Goal: Transaction & Acquisition: Book appointment/travel/reservation

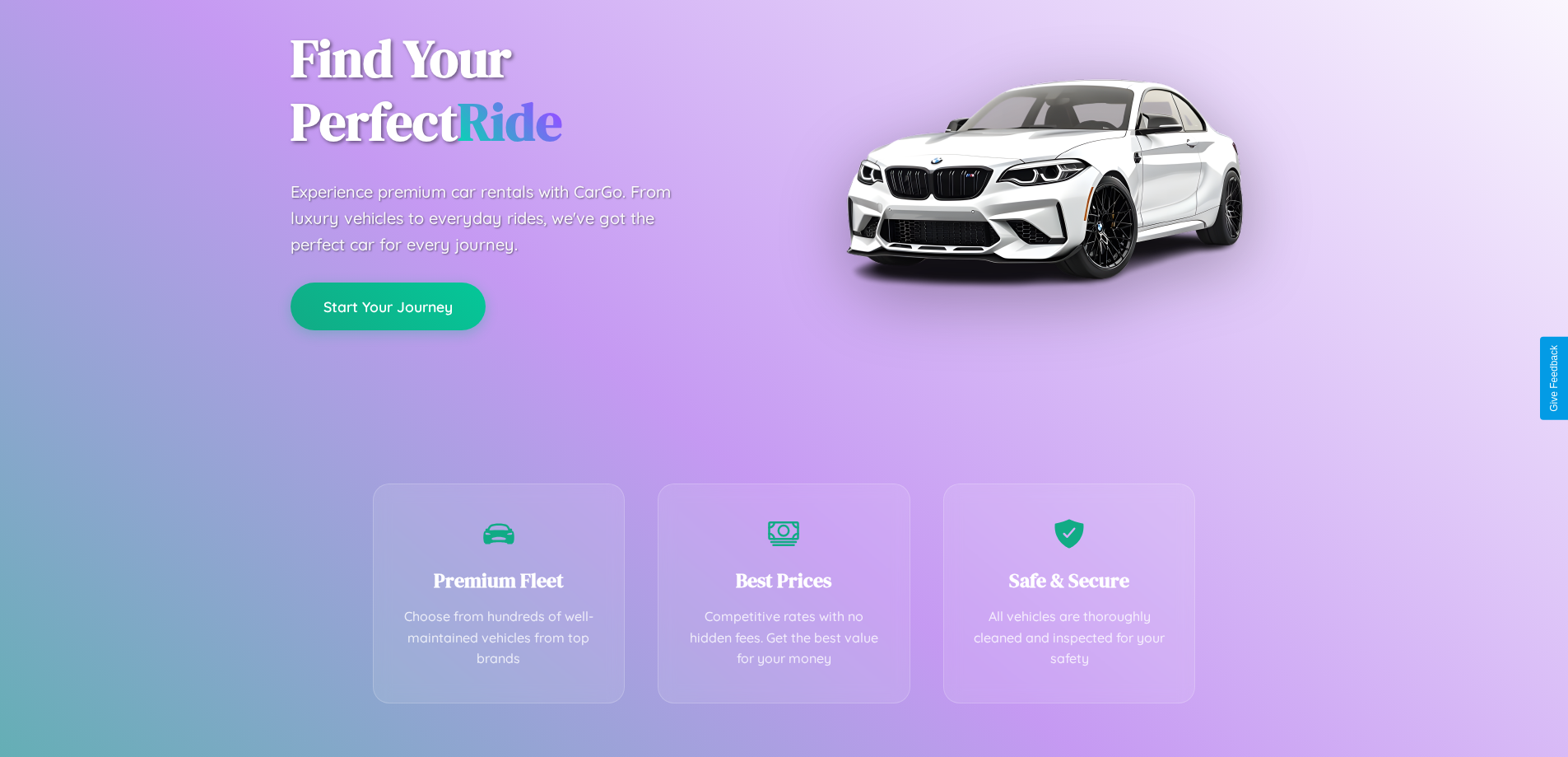
scroll to position [324, 0]
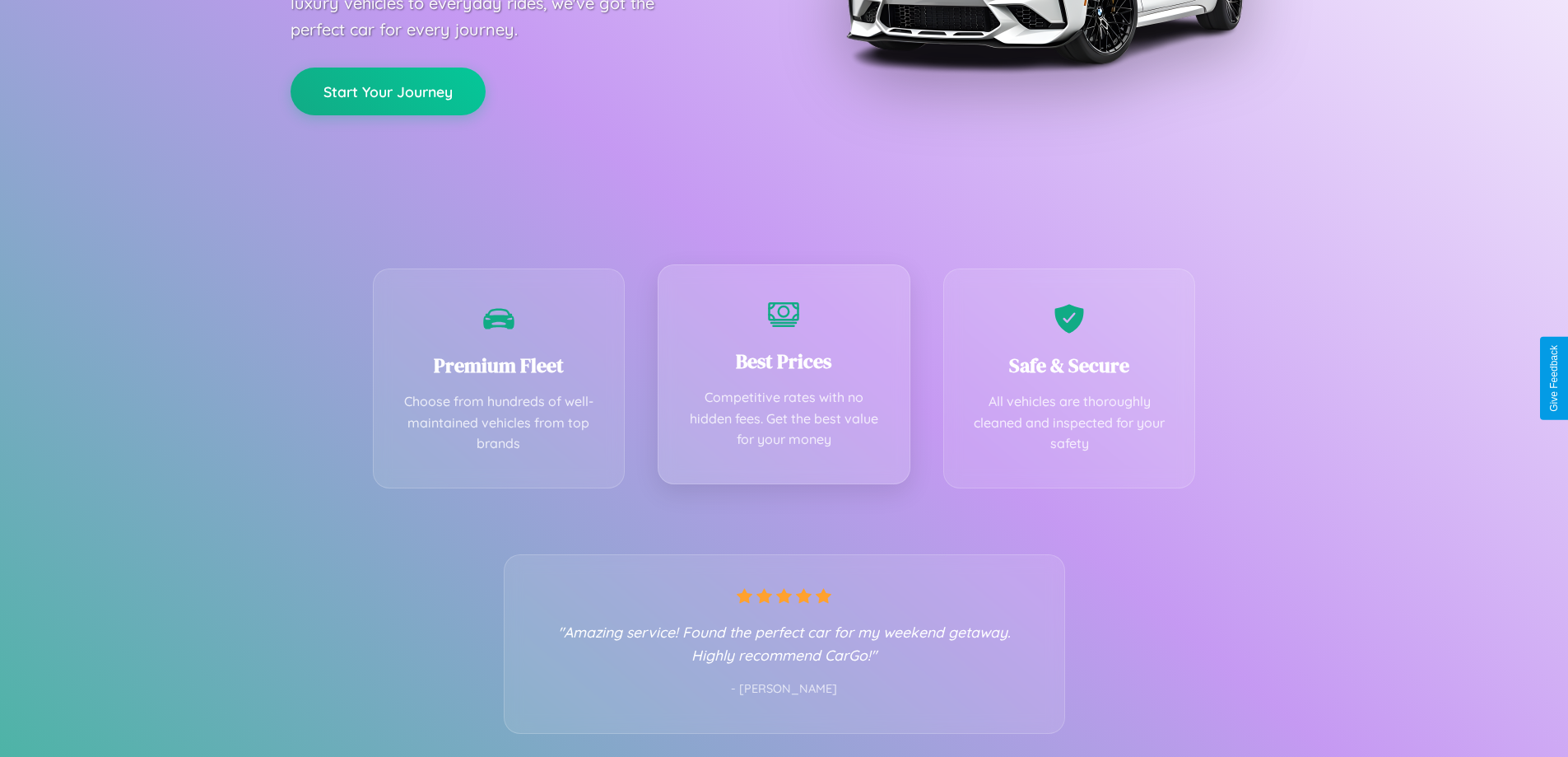
click at [784, 378] on div "Best Prices Competitive rates with no hidden fees. Get the best value for your …" at bounding box center [784, 374] width 253 height 220
click at [388, 90] on button "Start Your Journey" at bounding box center [388, 89] width 195 height 48
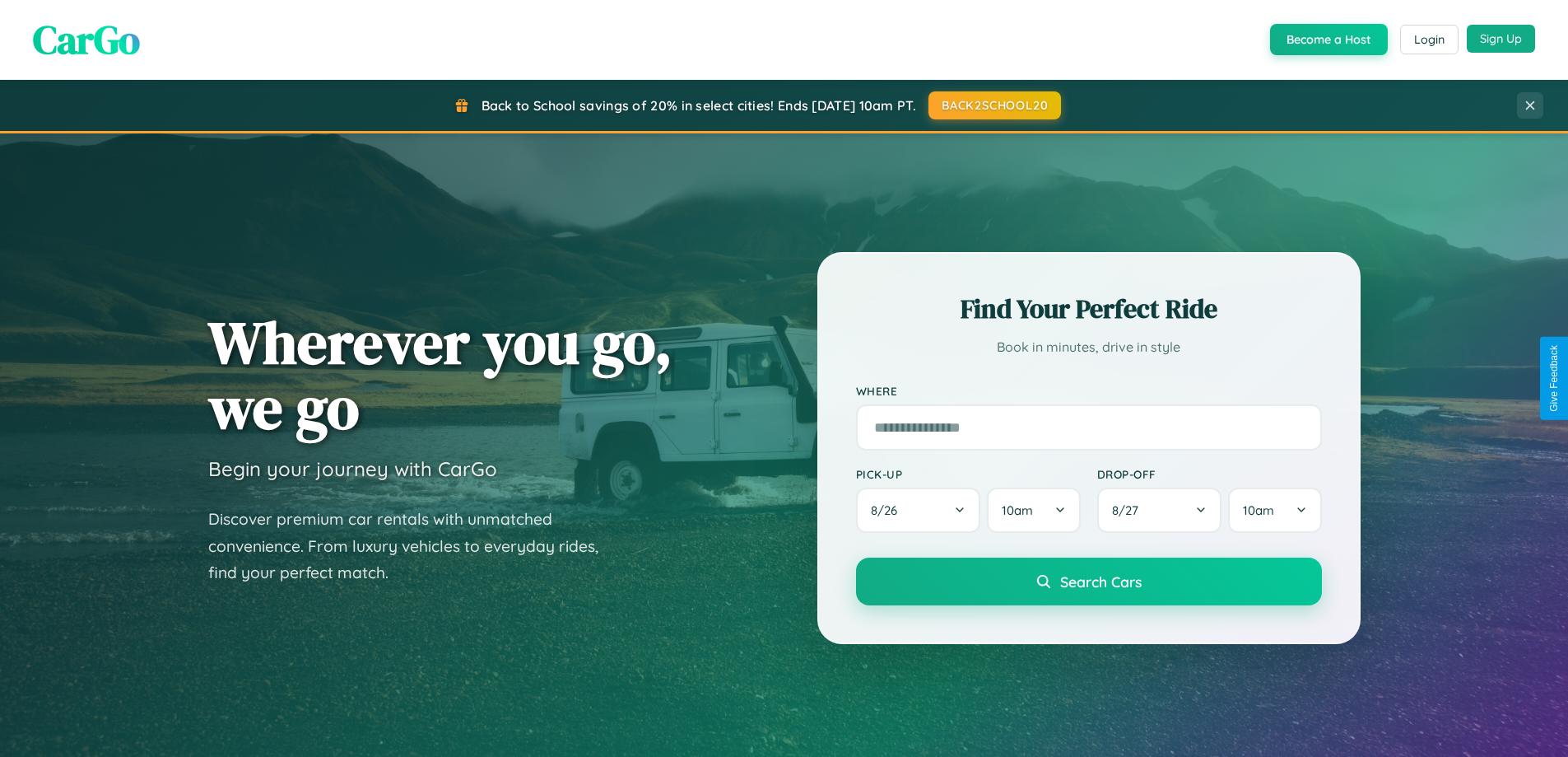
click at [1500, 39] on button "Sign Up" at bounding box center [1501, 38] width 69 height 28
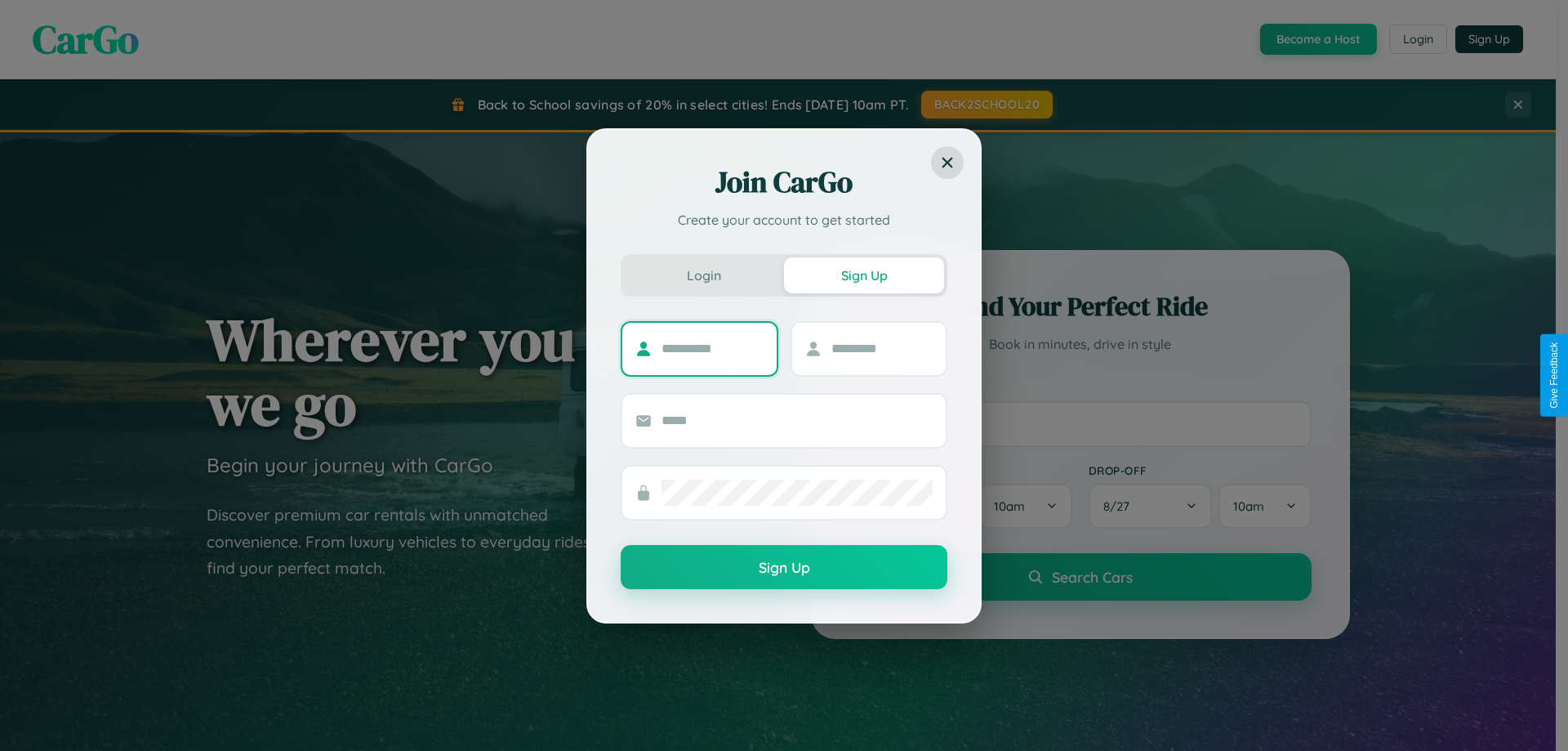
click at [712, 348] on input "text" at bounding box center [712, 349] width 102 height 26
type input "******"
click at [882, 348] on input "text" at bounding box center [882, 349] width 102 height 26
type input "****"
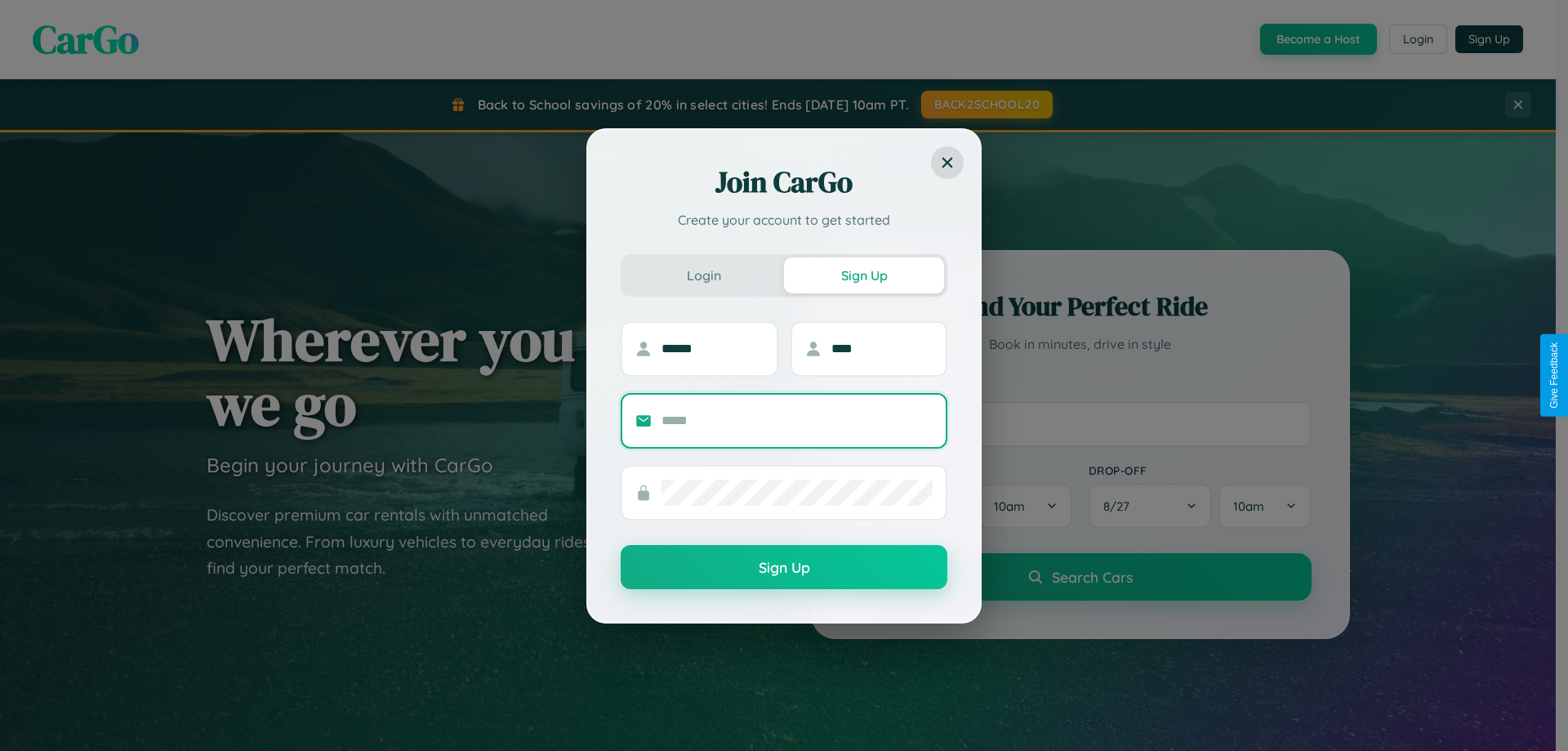
click at [797, 420] on input "text" at bounding box center [796, 421] width 271 height 26
type input "**********"
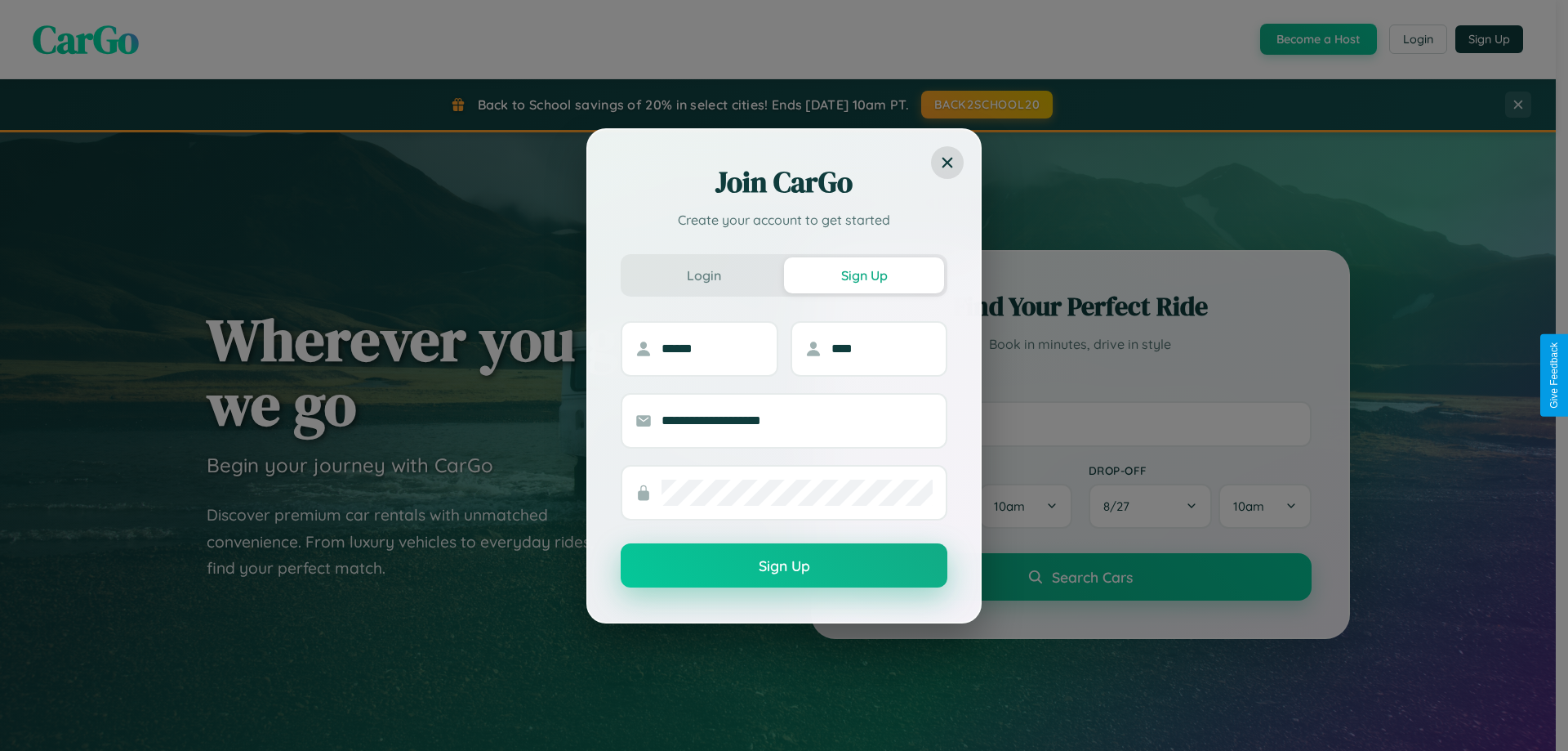
click at [784, 566] on button "Sign Up" at bounding box center [784, 564] width 326 height 44
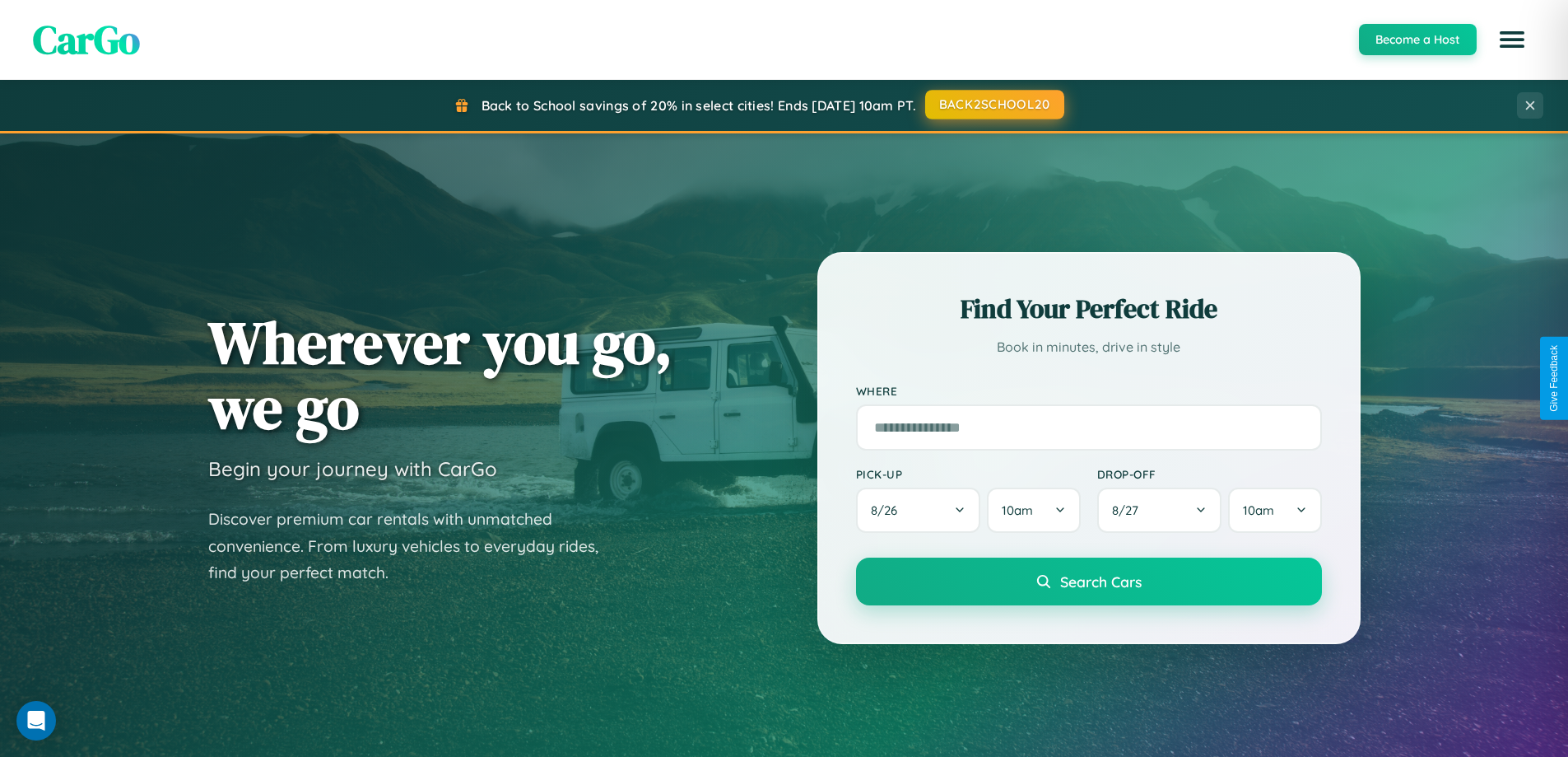
click at [993, 105] on button "BACK2SCHOOL20" at bounding box center [994, 105] width 139 height 29
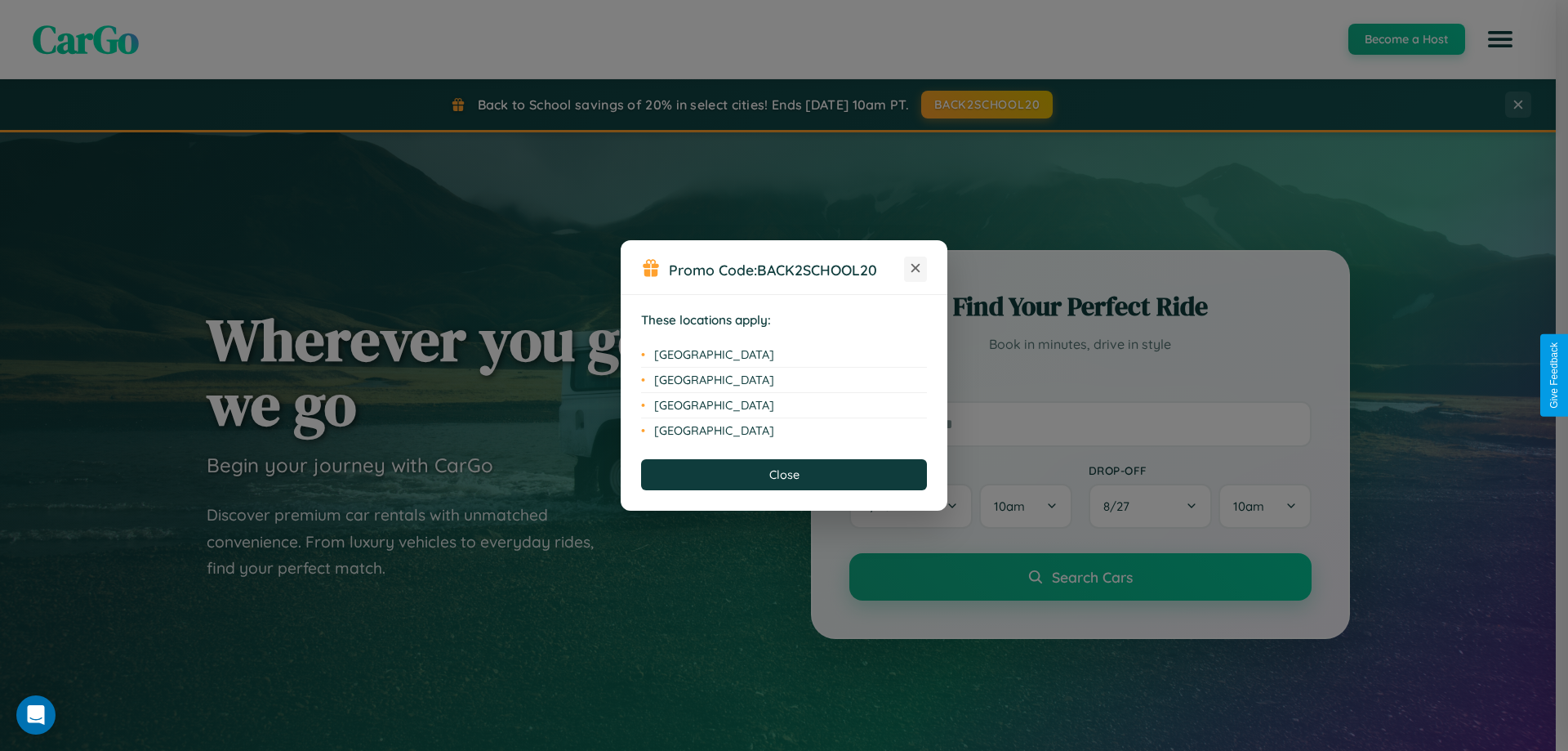
click at [916, 269] on icon at bounding box center [916, 268] width 9 height 9
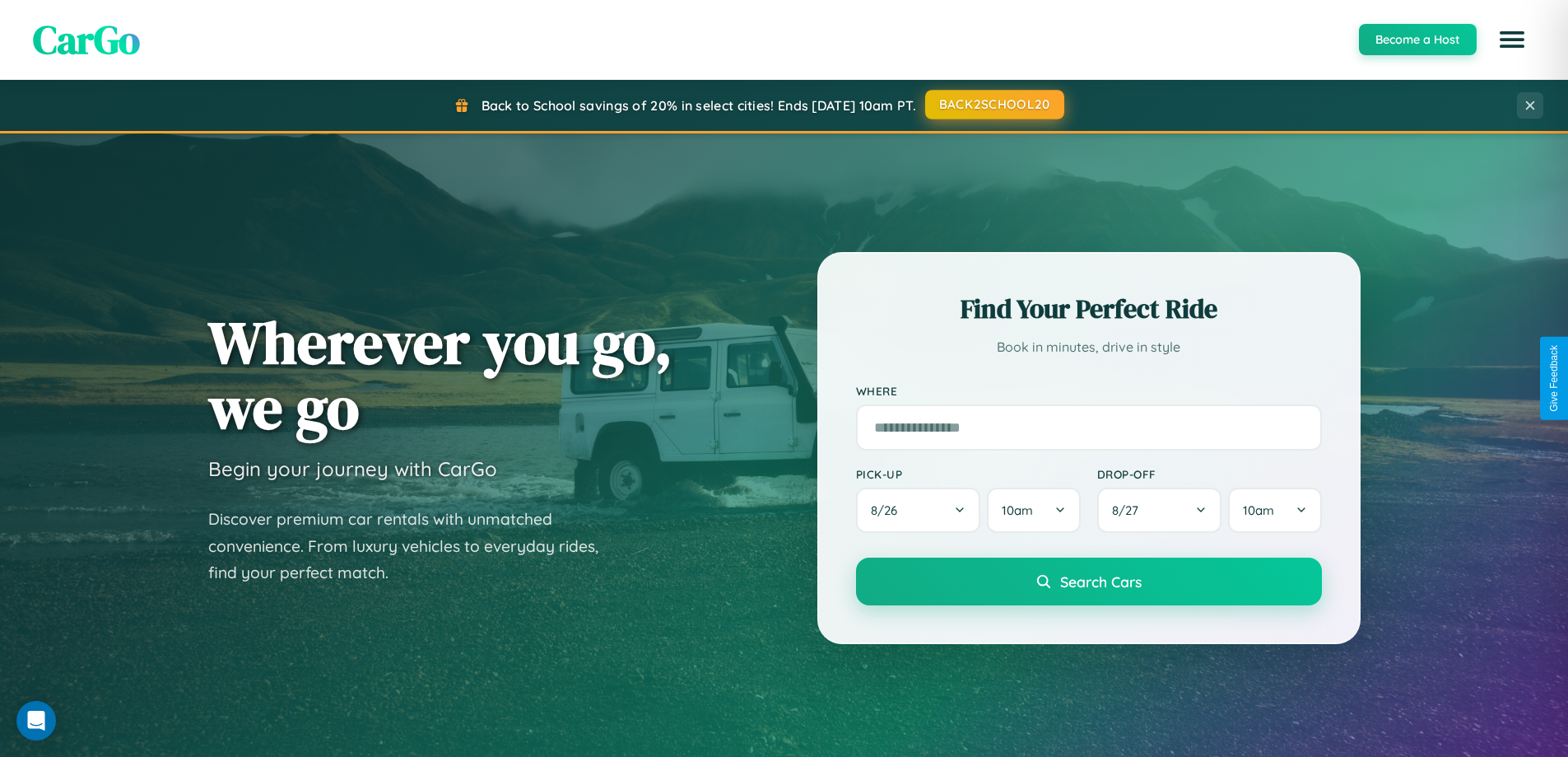
click at [993, 105] on button "BACK2SCHOOL20" at bounding box center [994, 105] width 139 height 29
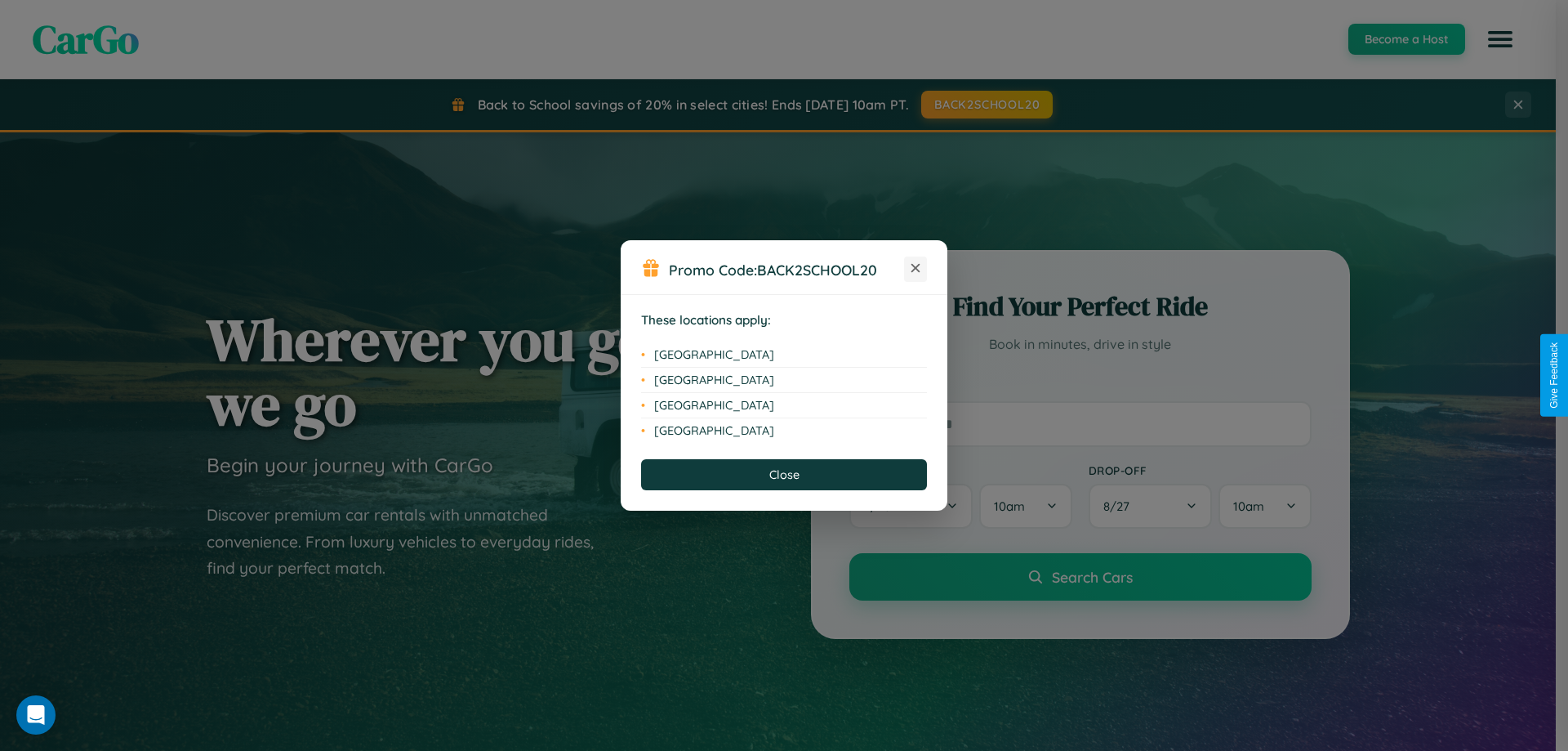
click at [916, 269] on icon at bounding box center [916, 268] width 9 height 9
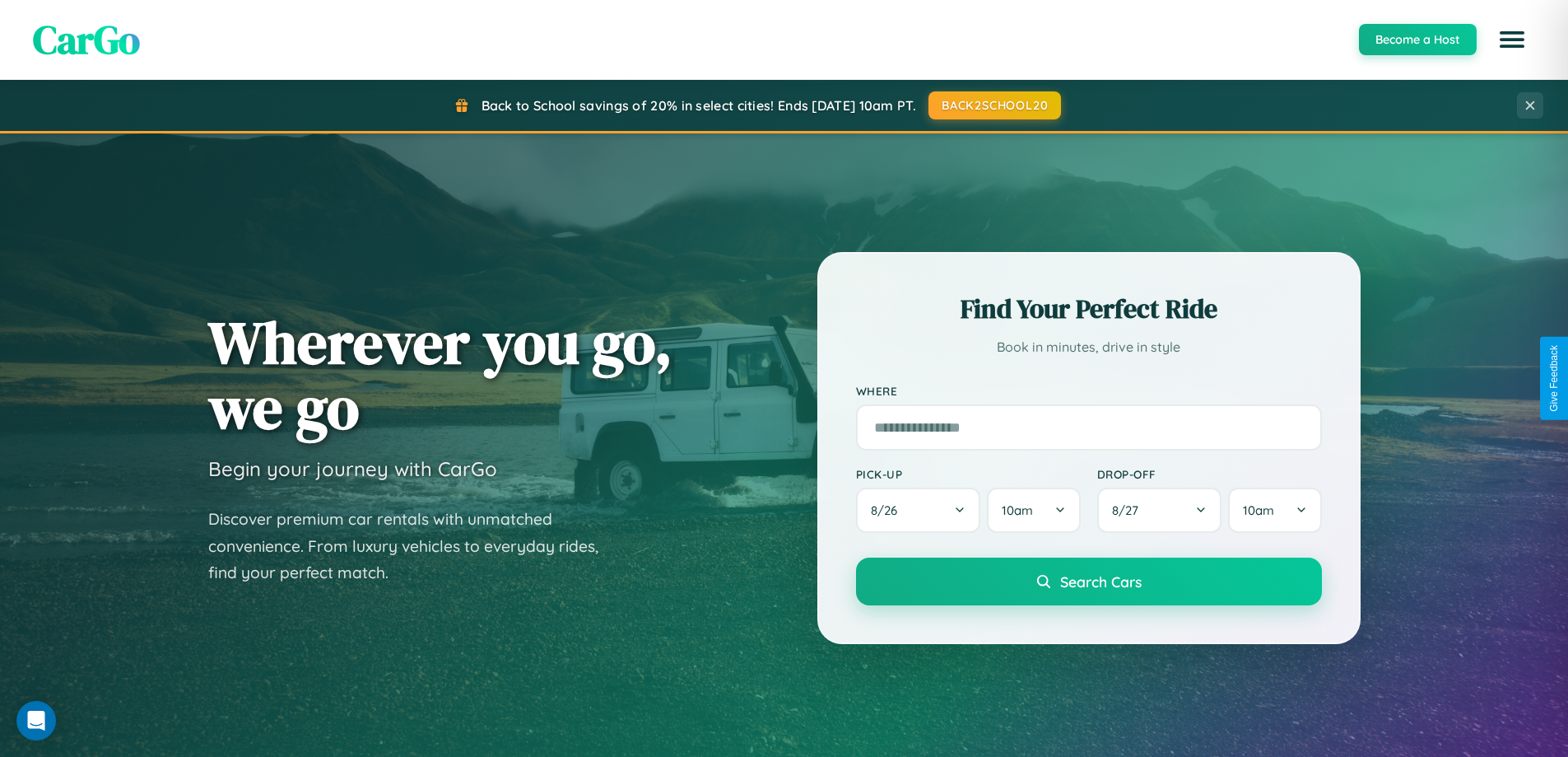
scroll to position [710, 0]
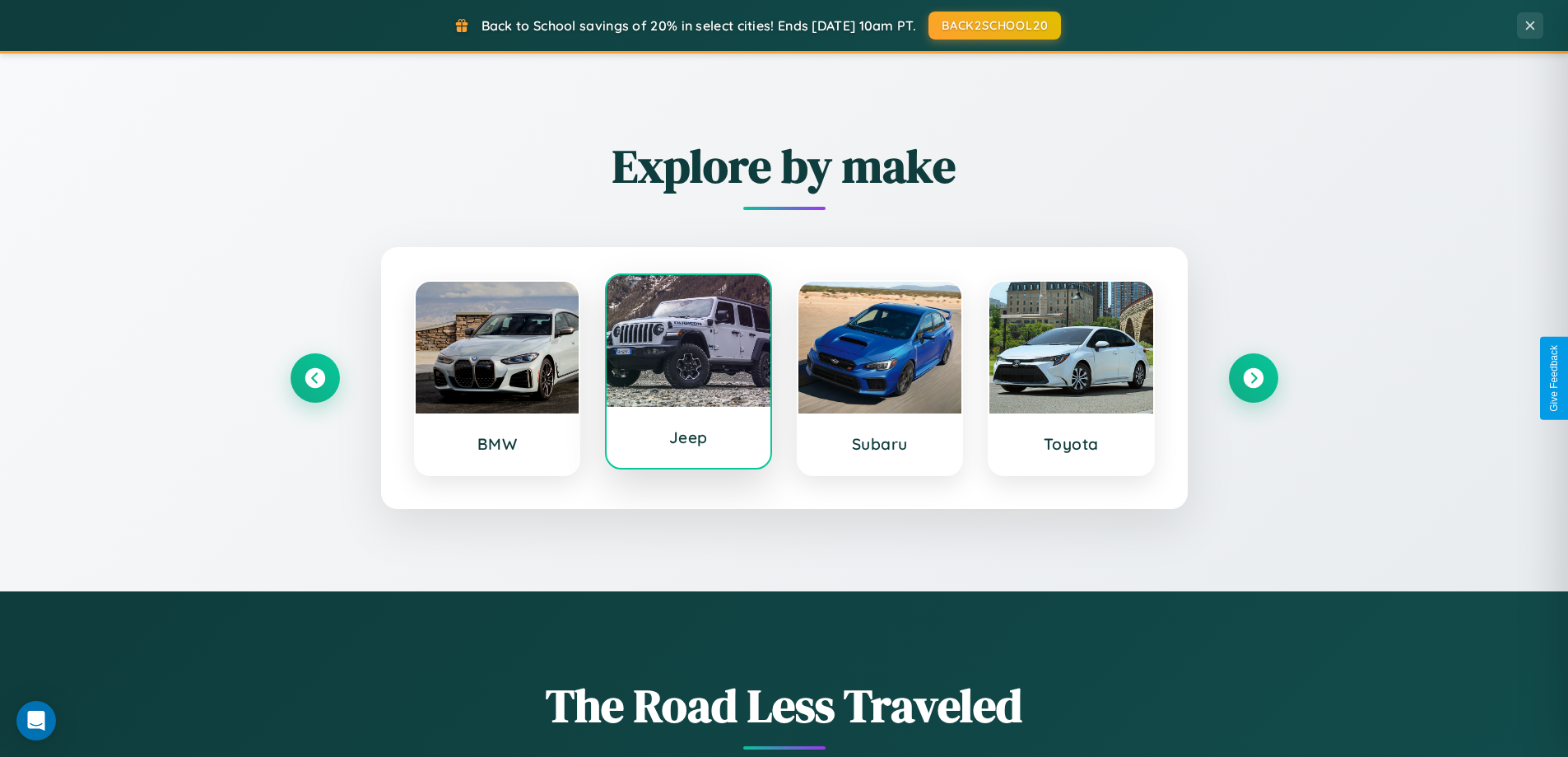
click at [688, 373] on div at bounding box center [688, 341] width 163 height 132
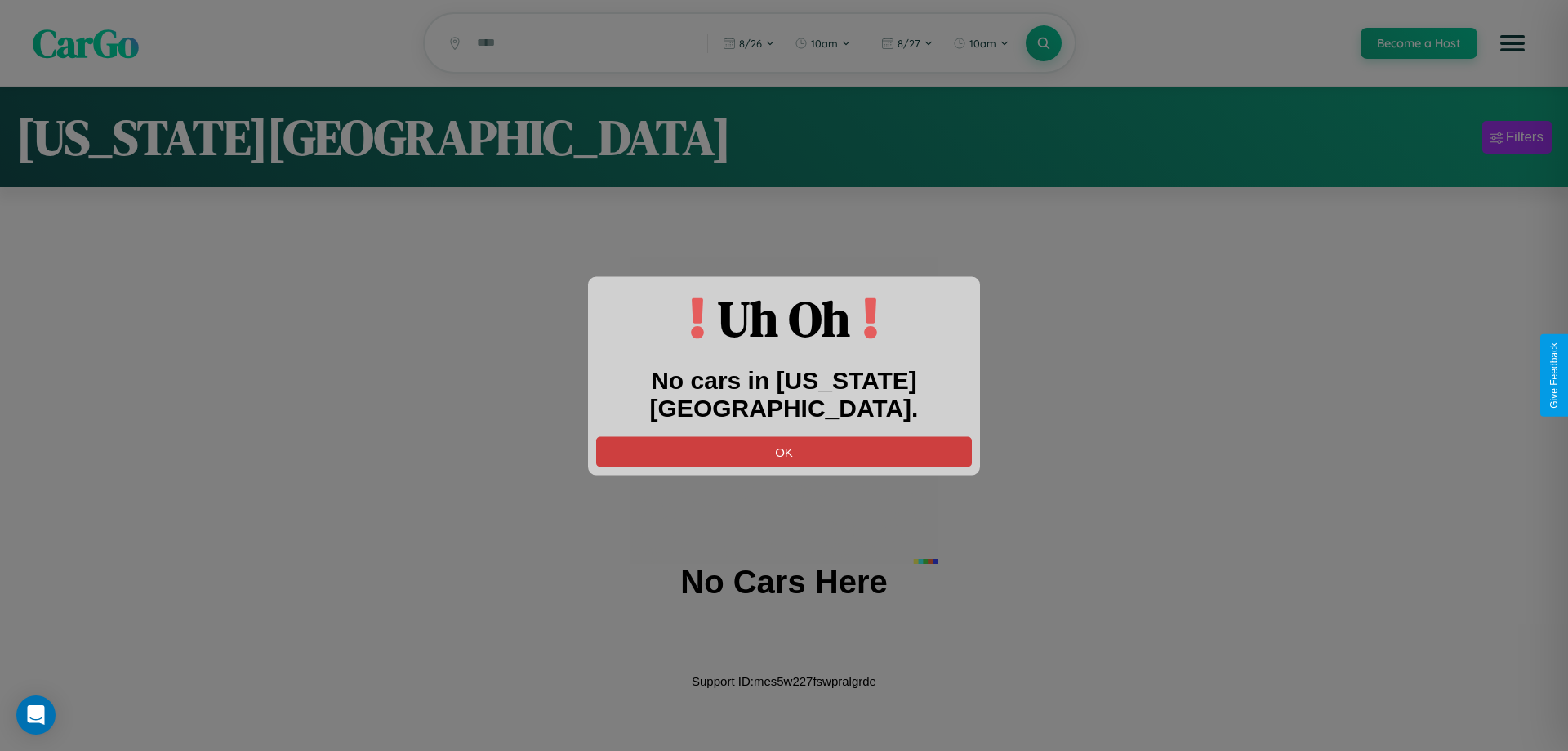
click at [784, 436] on button "OK" at bounding box center [784, 451] width 376 height 30
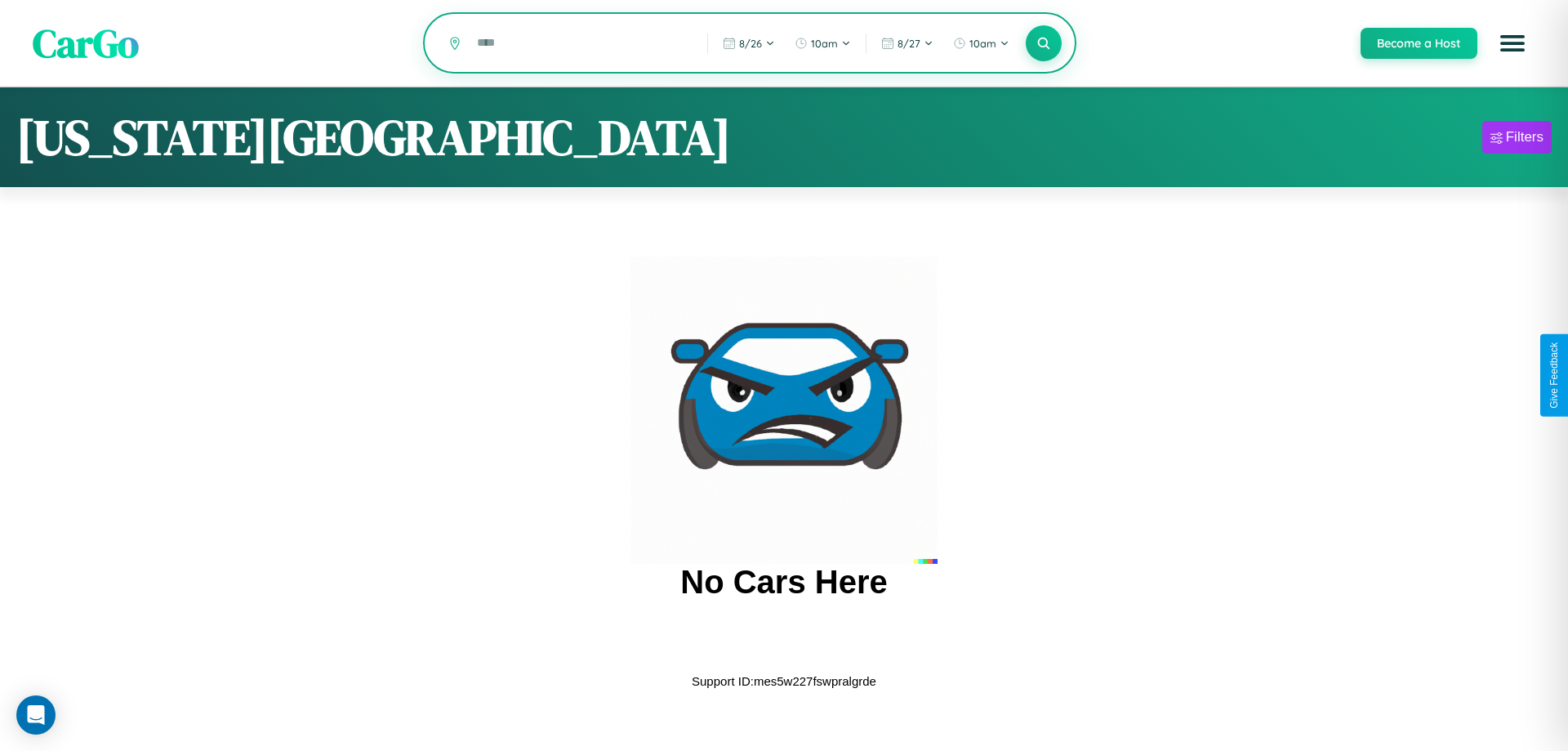
click at [580, 44] on input "text" at bounding box center [580, 42] width 222 height 28
click at [1043, 44] on icon at bounding box center [1044, 43] width 16 height 16
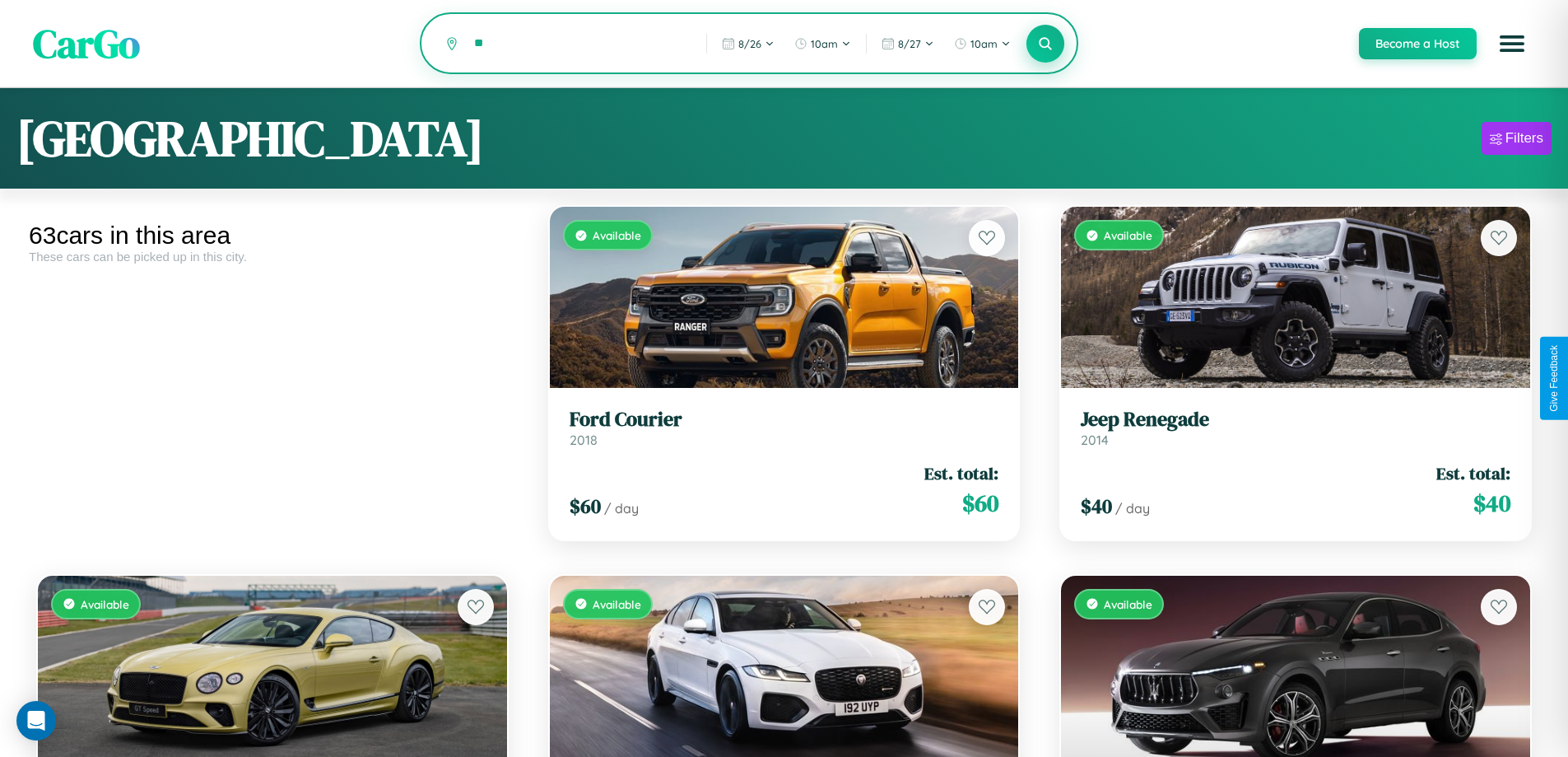
type input "*"
click at [1044, 44] on icon at bounding box center [1046, 43] width 16 height 16
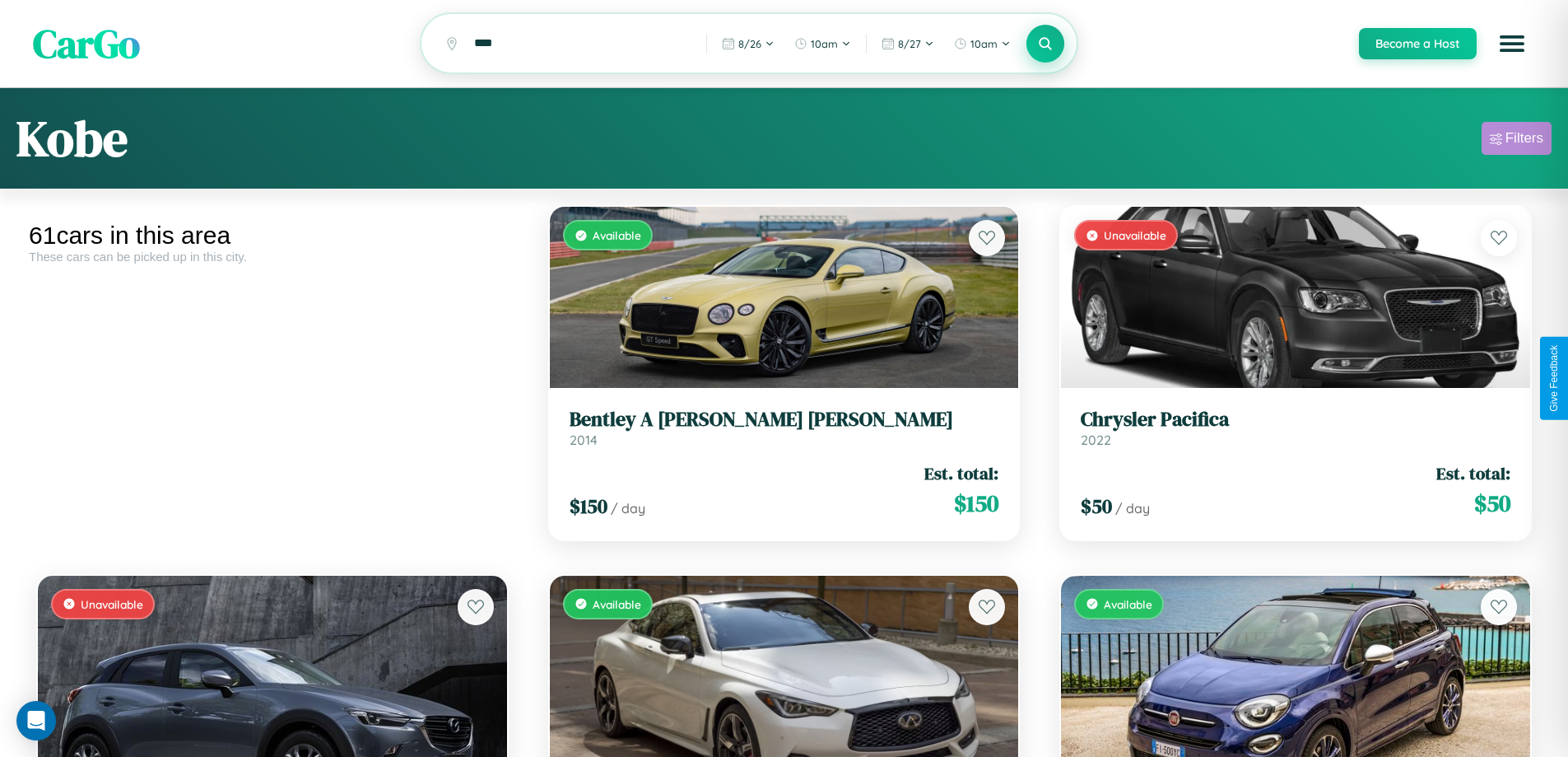
click at [1516, 141] on div "Filters" at bounding box center [1524, 138] width 38 height 17
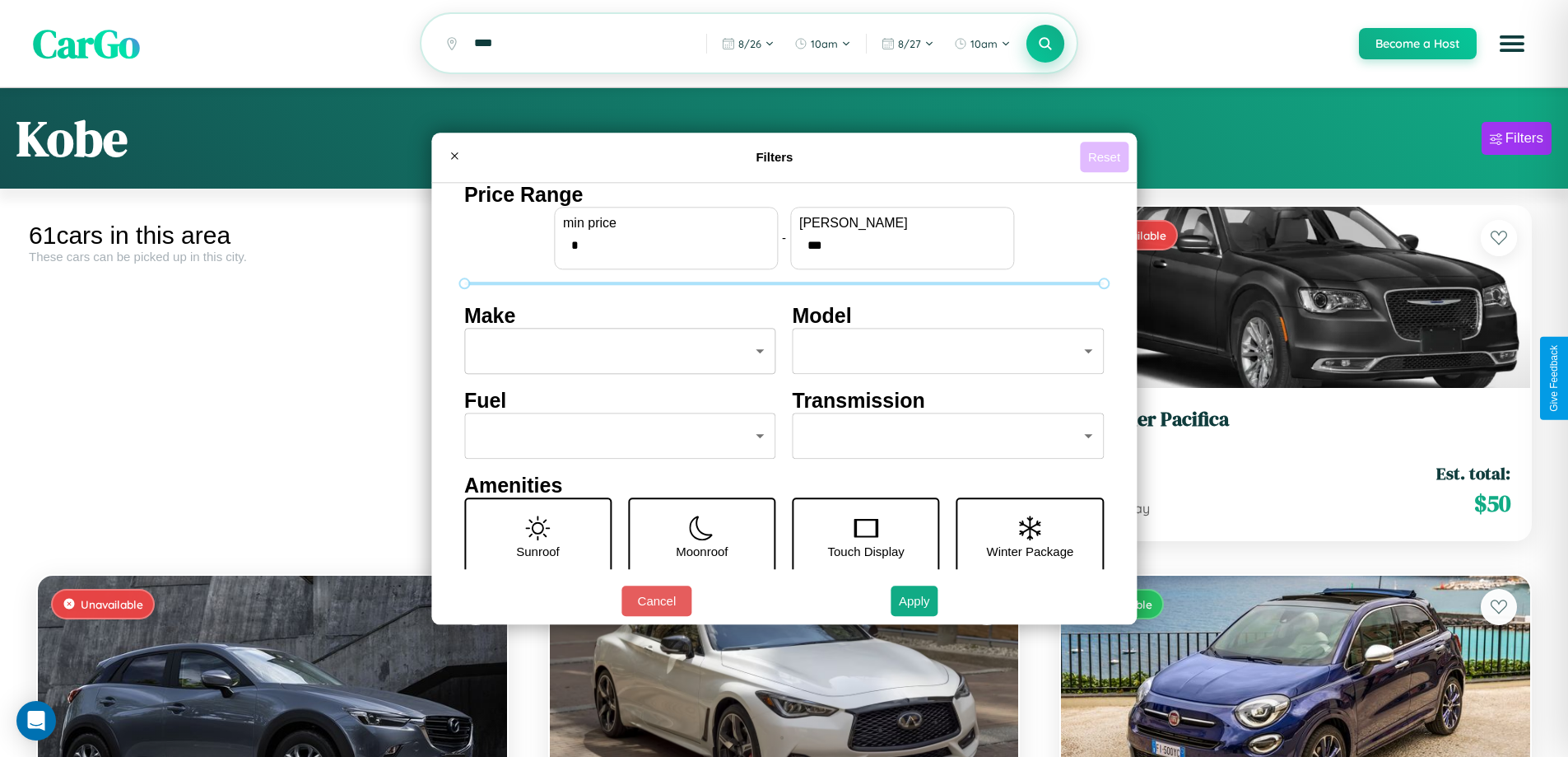
click at [1106, 157] on button "Reset" at bounding box center [1105, 157] width 49 height 30
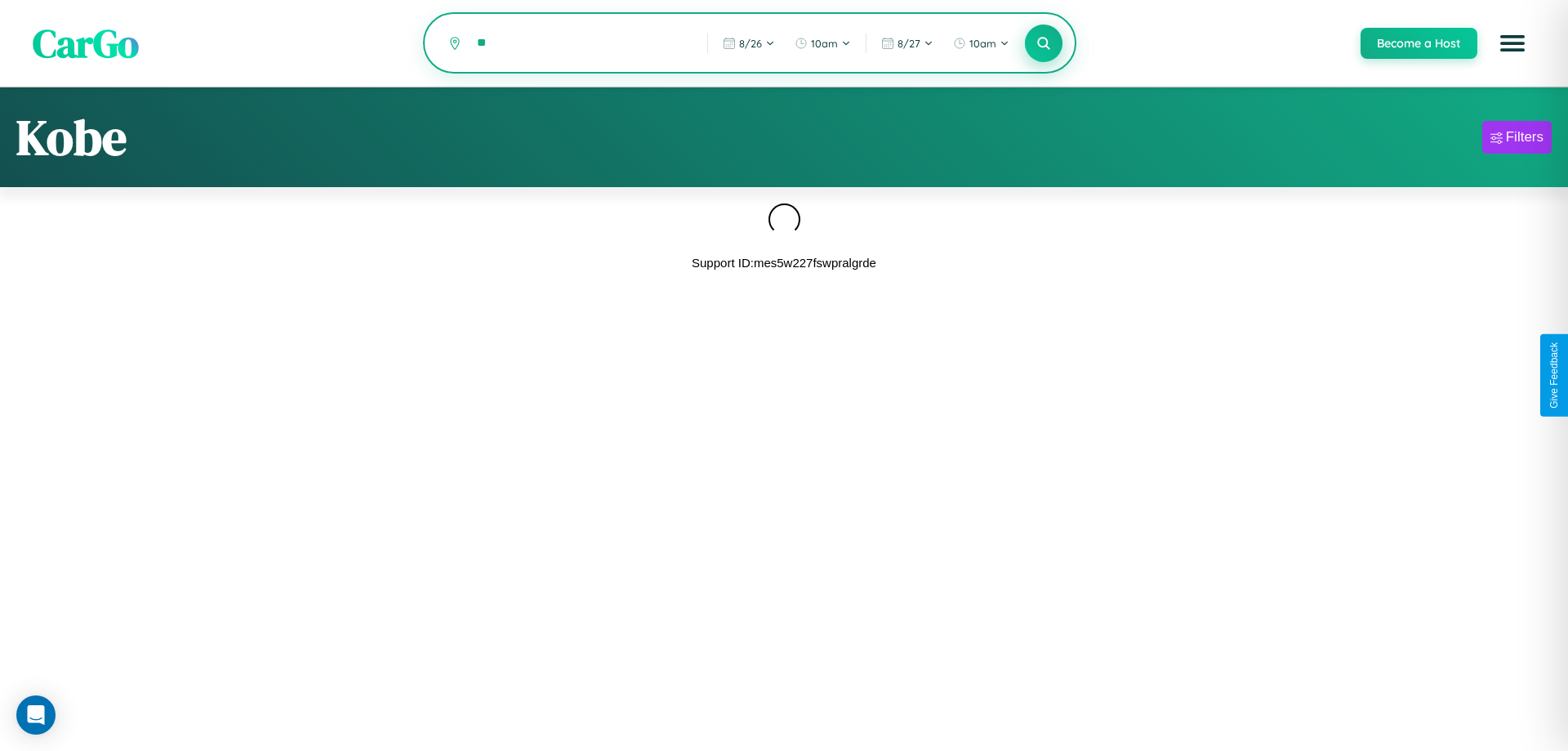
type input "*"
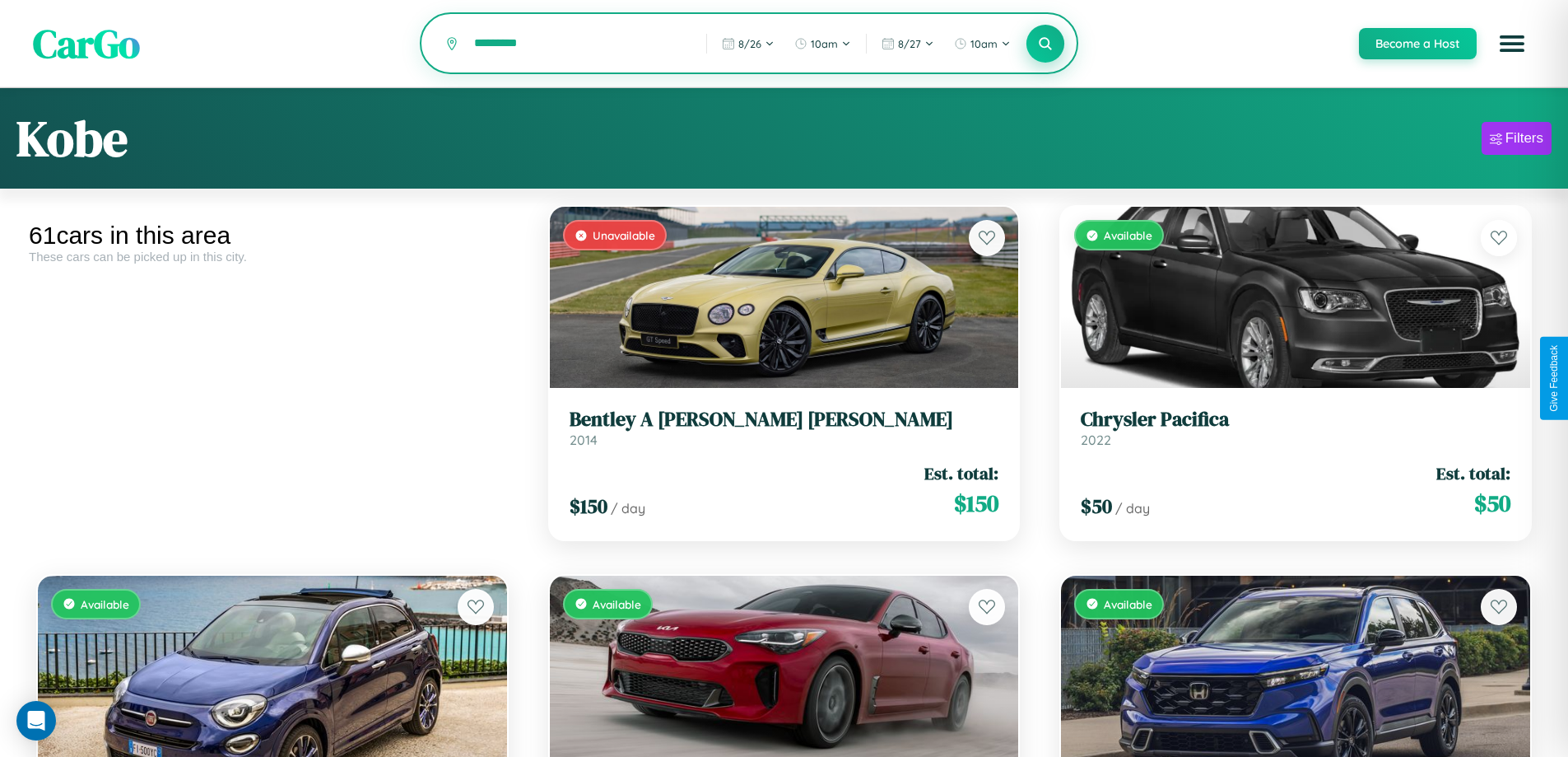
type input "*********"
click at [1044, 44] on icon at bounding box center [1046, 43] width 16 height 16
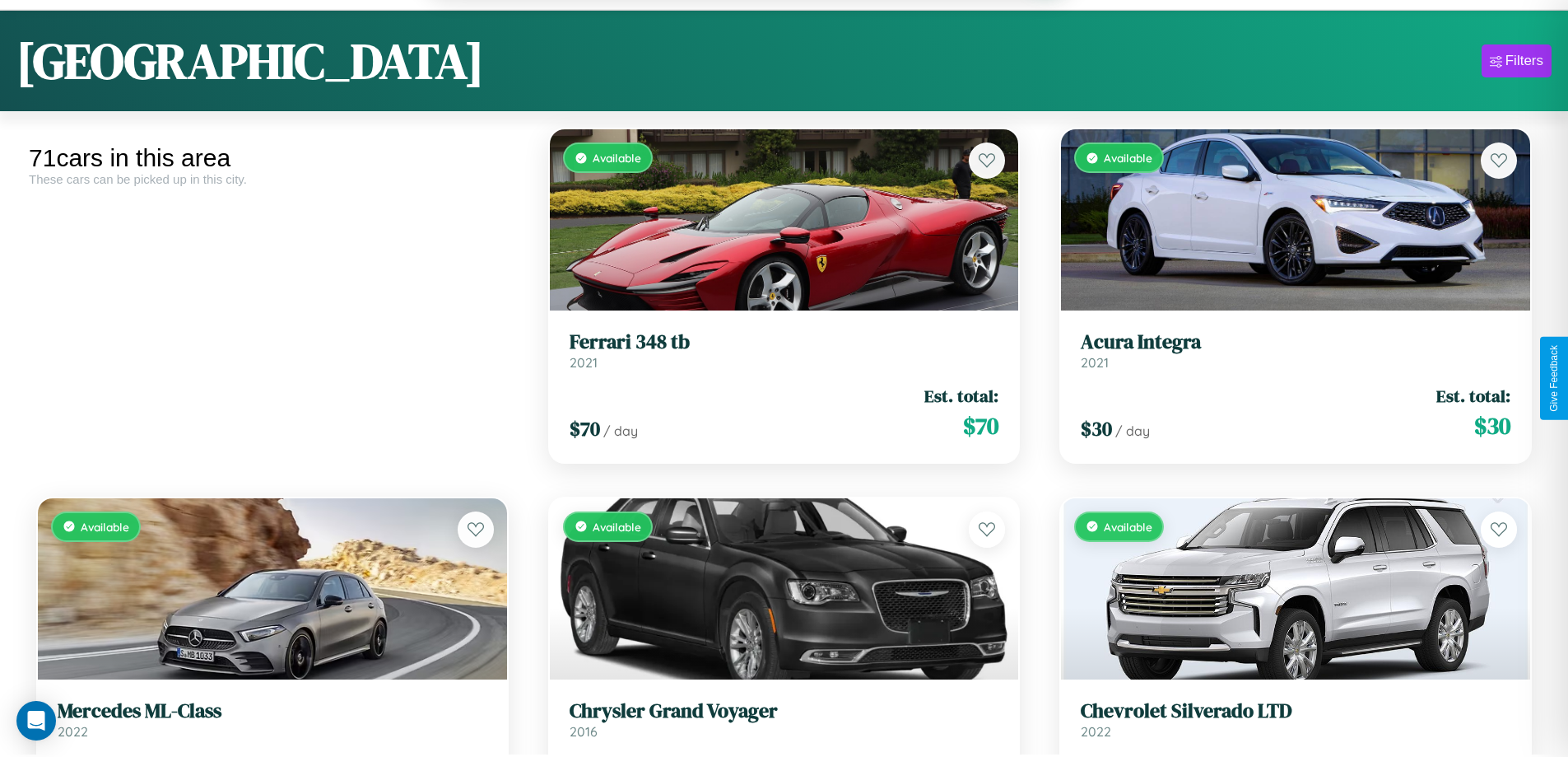
scroll to position [6993, 0]
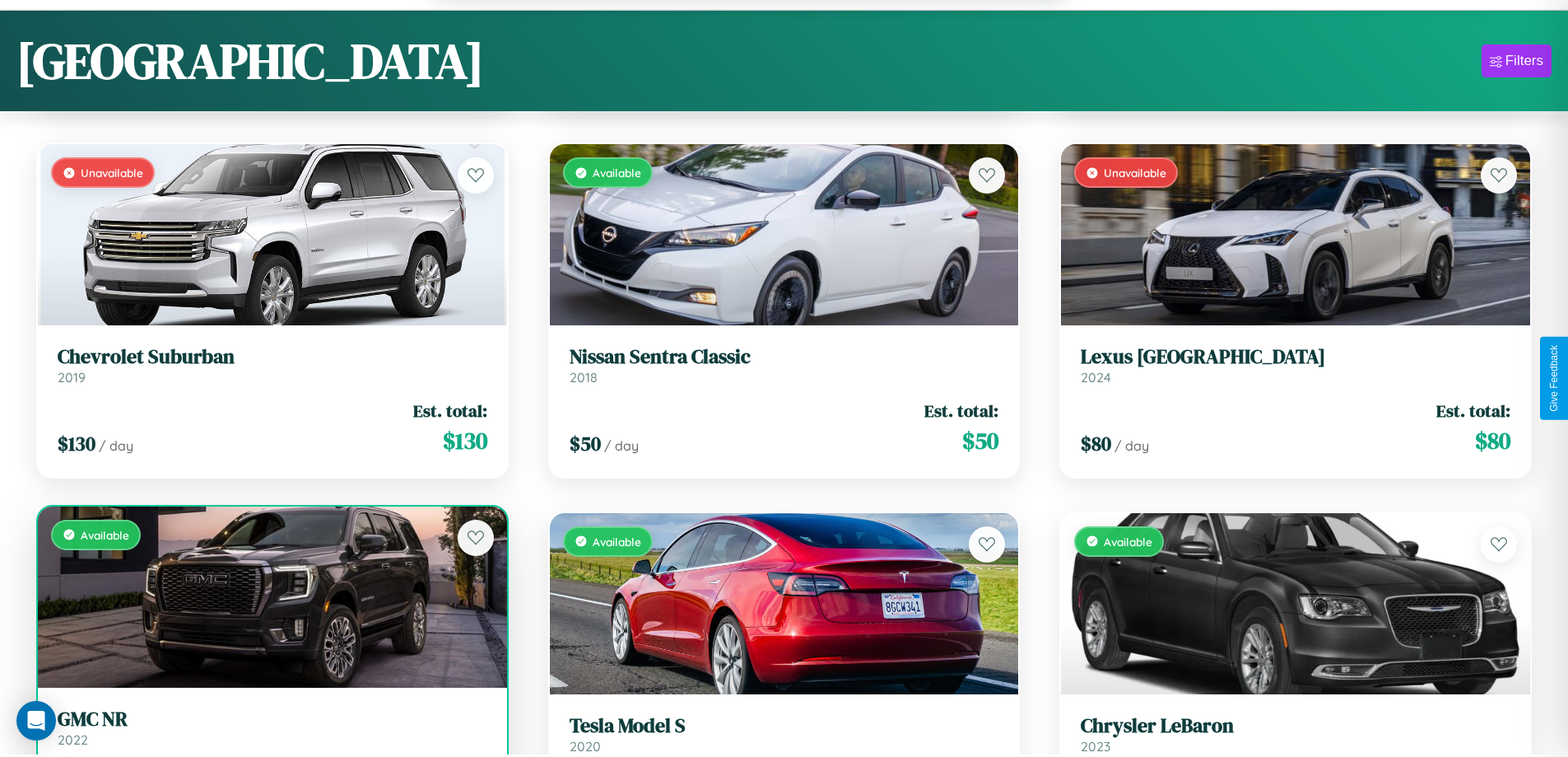
click at [270, 732] on h3 "GMC NR" at bounding box center [272, 720] width 430 height 24
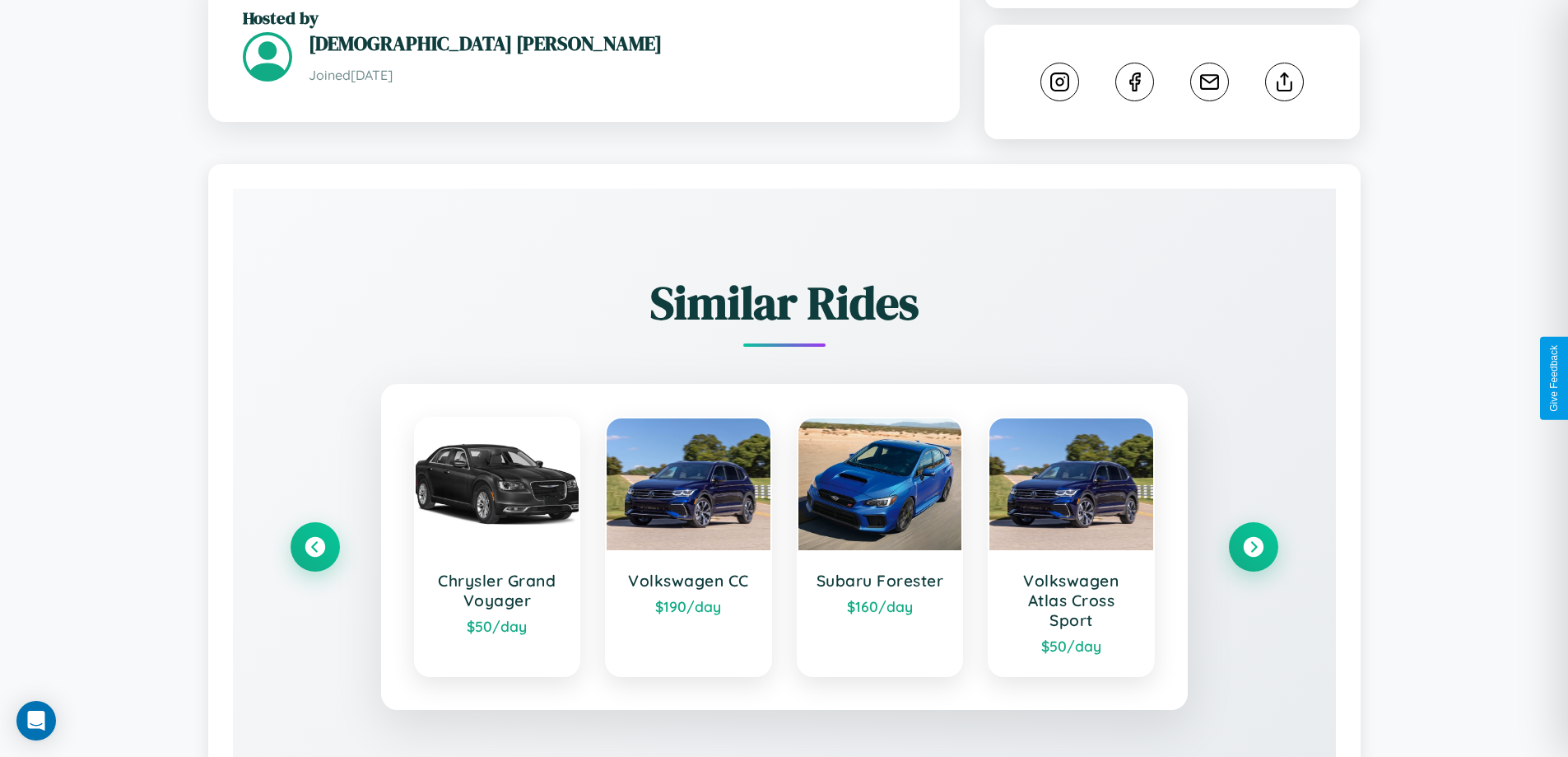
scroll to position [936, 0]
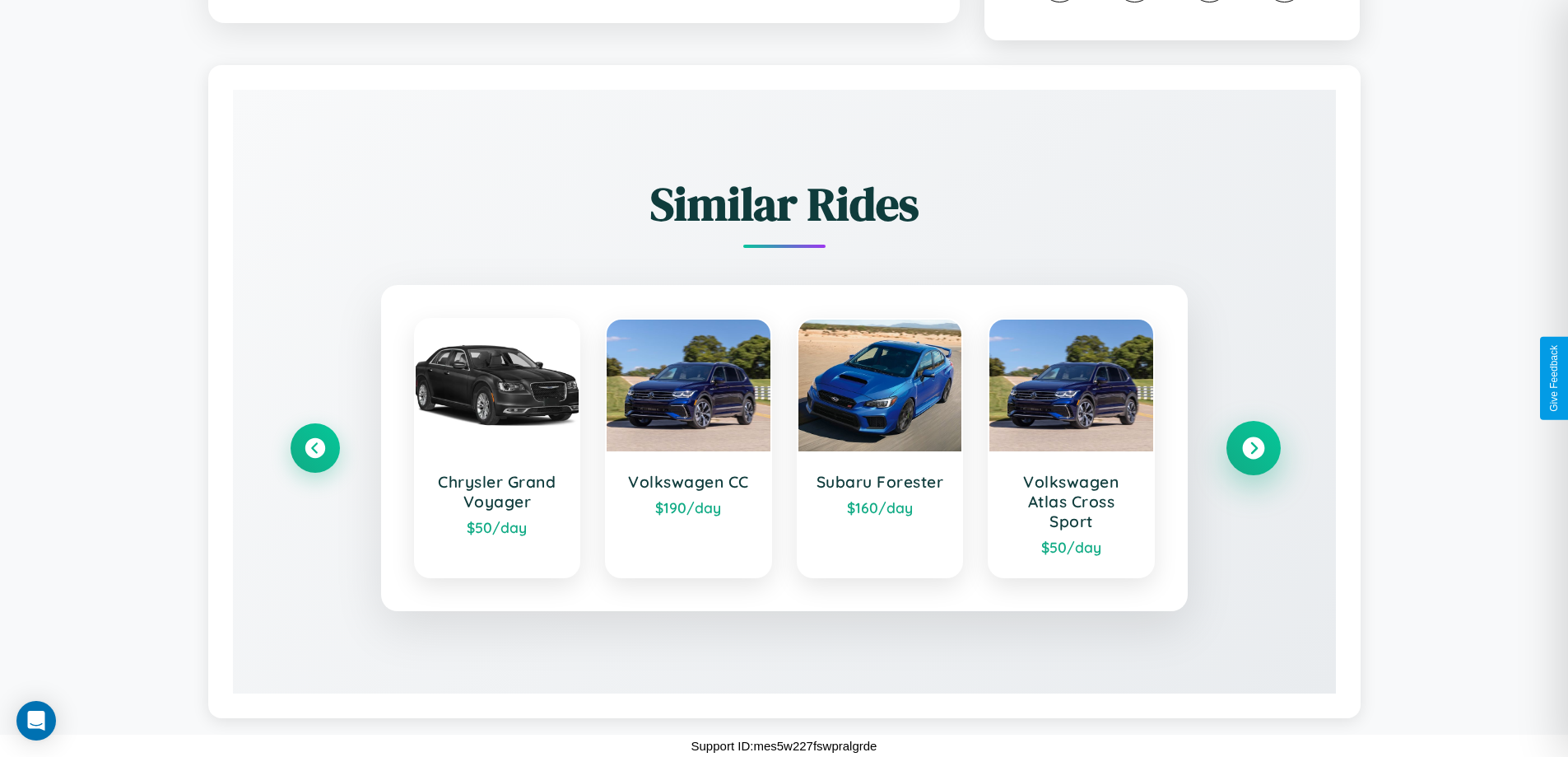
click at [1253, 449] on icon at bounding box center [1253, 449] width 23 height 23
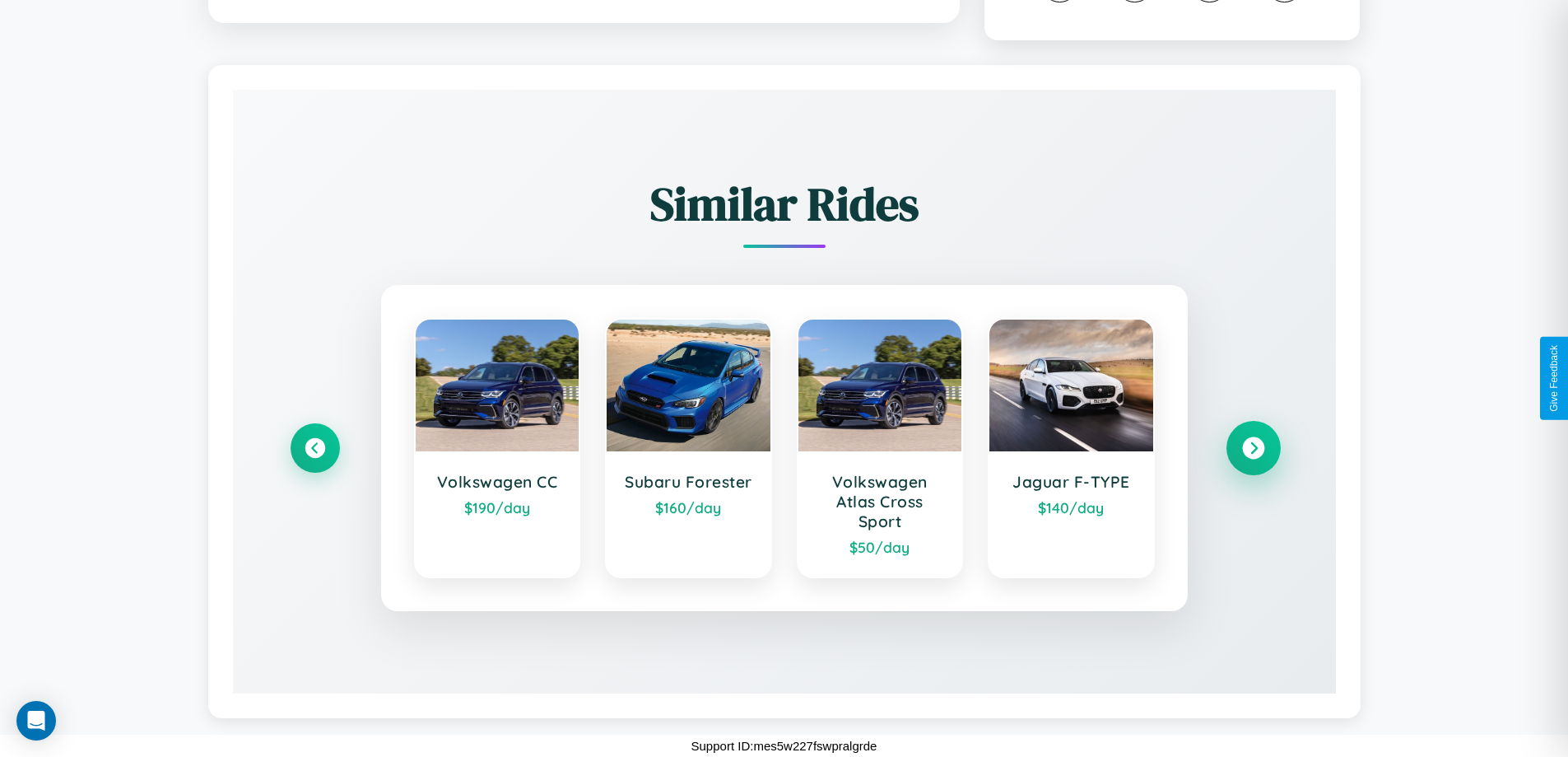
click at [1253, 449] on icon at bounding box center [1253, 449] width 23 height 23
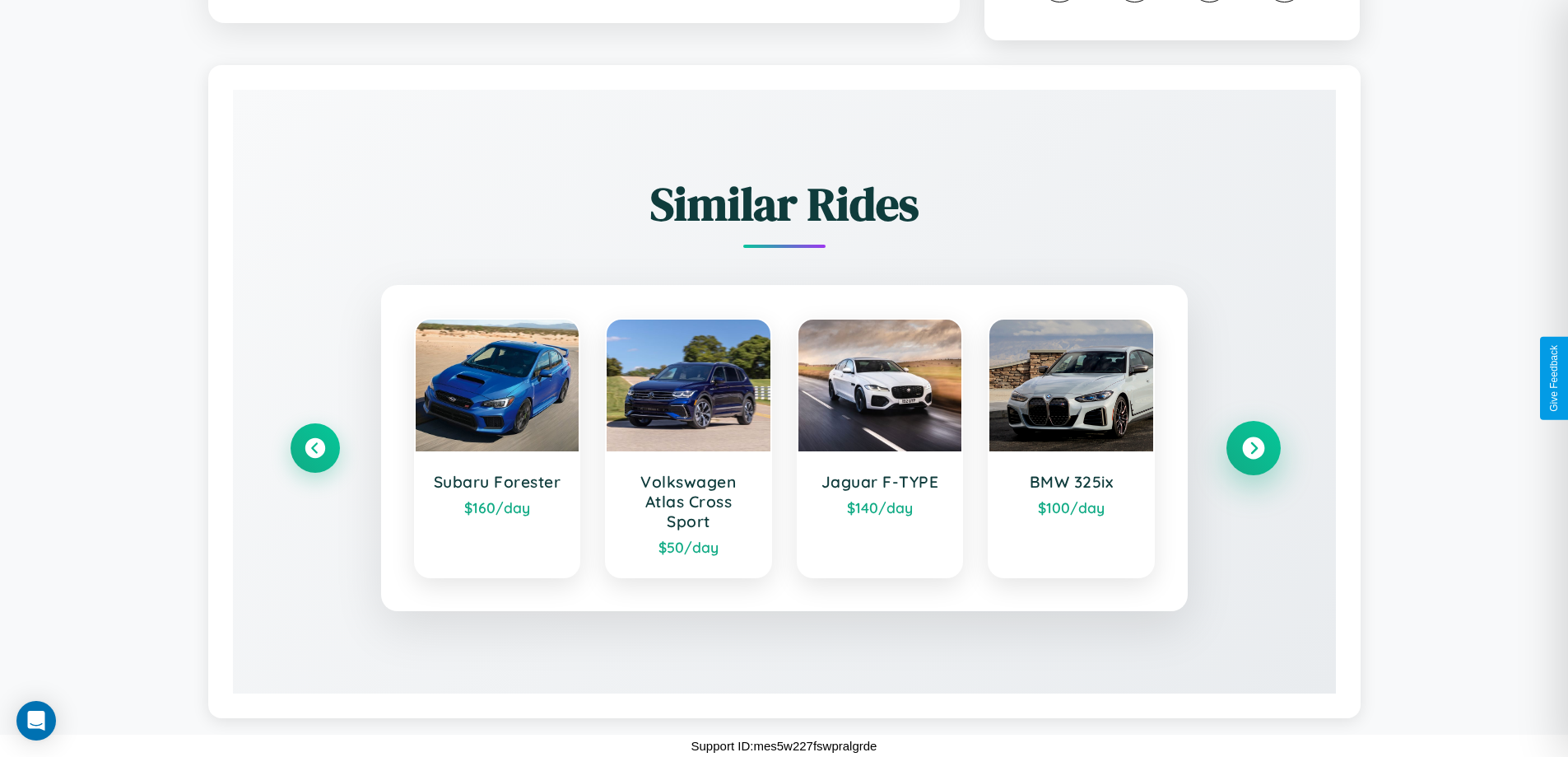
click at [1253, 449] on icon at bounding box center [1253, 449] width 23 height 23
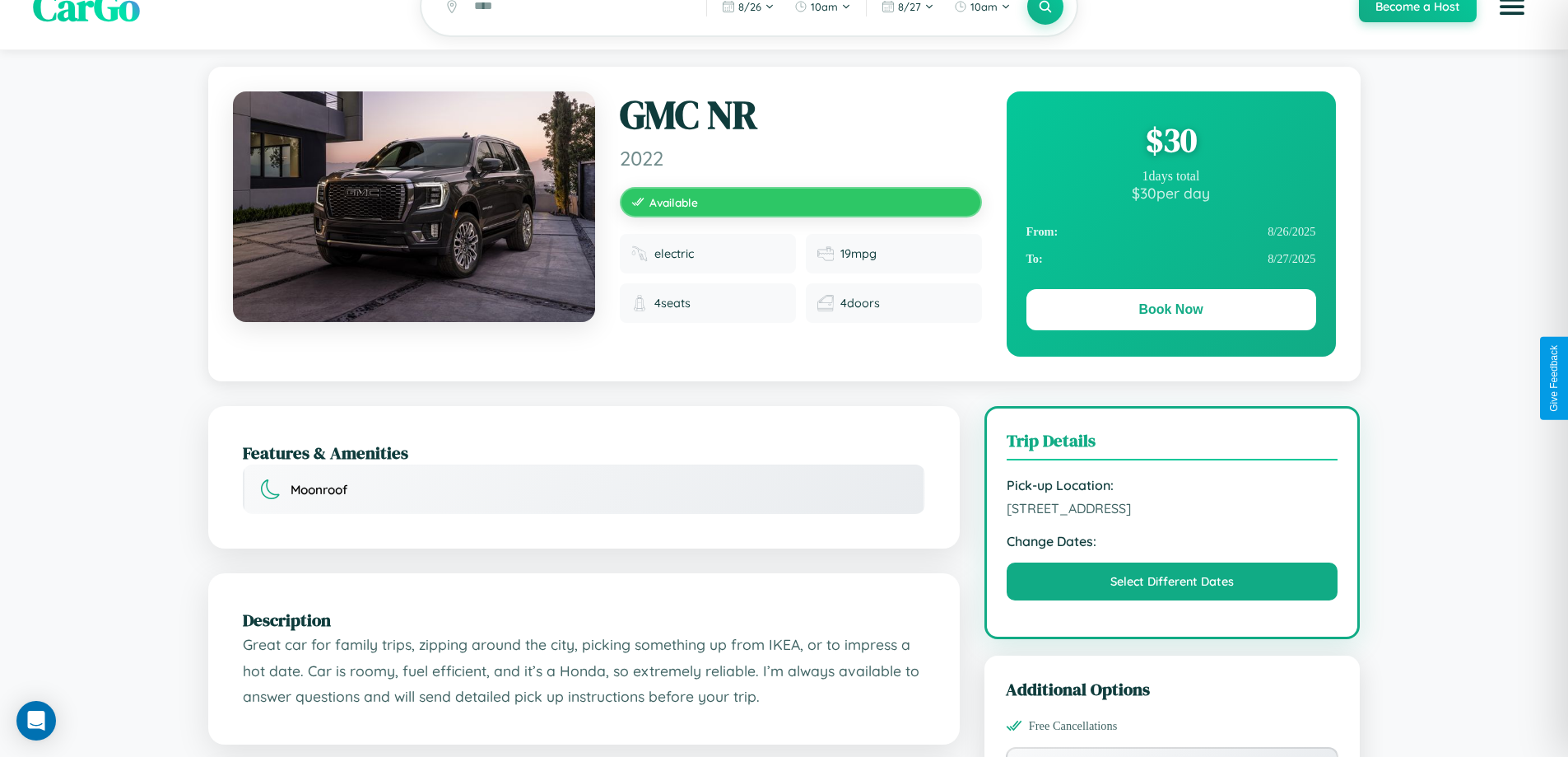
scroll to position [0, 0]
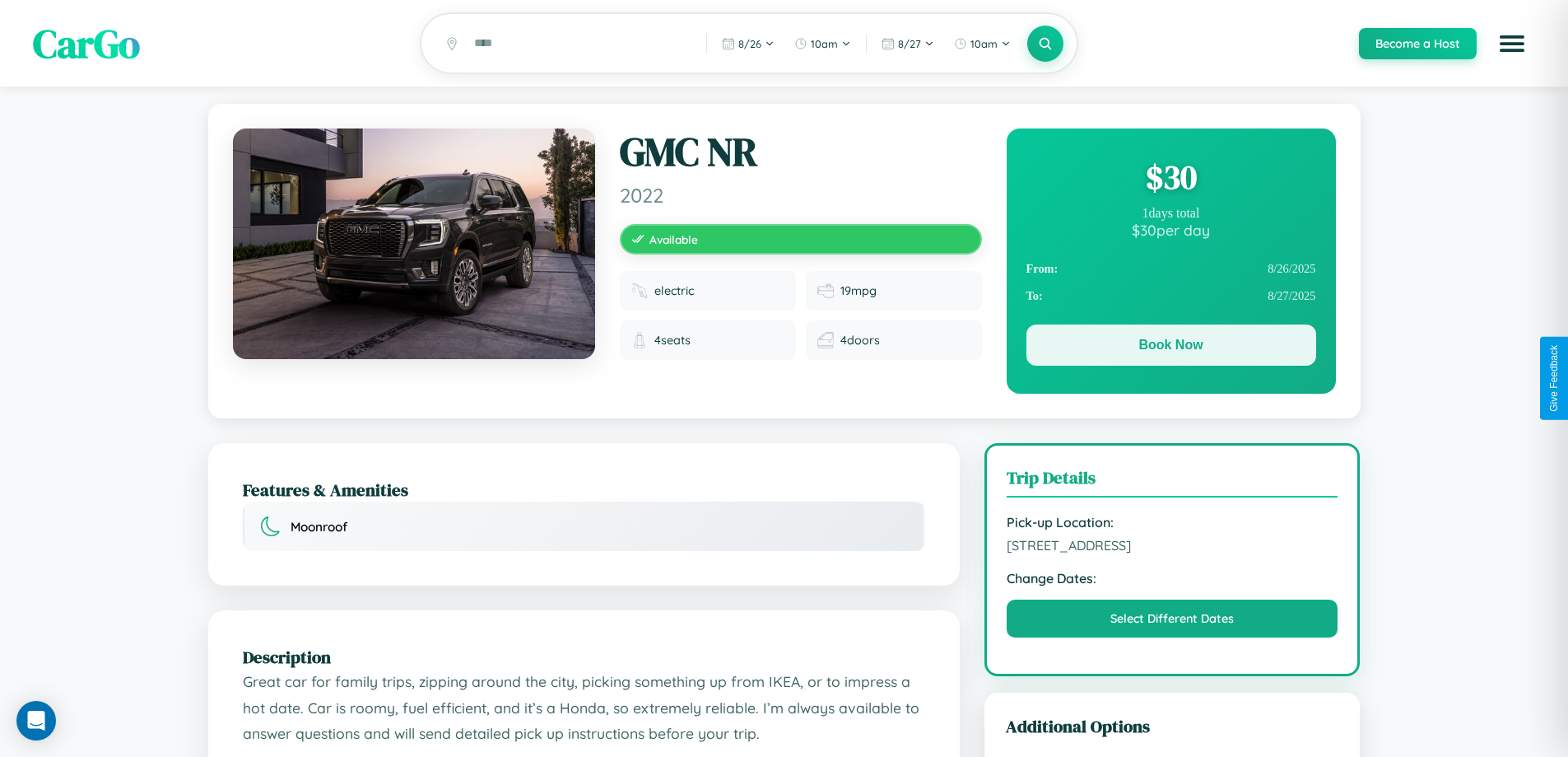
click at [1171, 348] on button "Book Now" at bounding box center [1172, 345] width 290 height 41
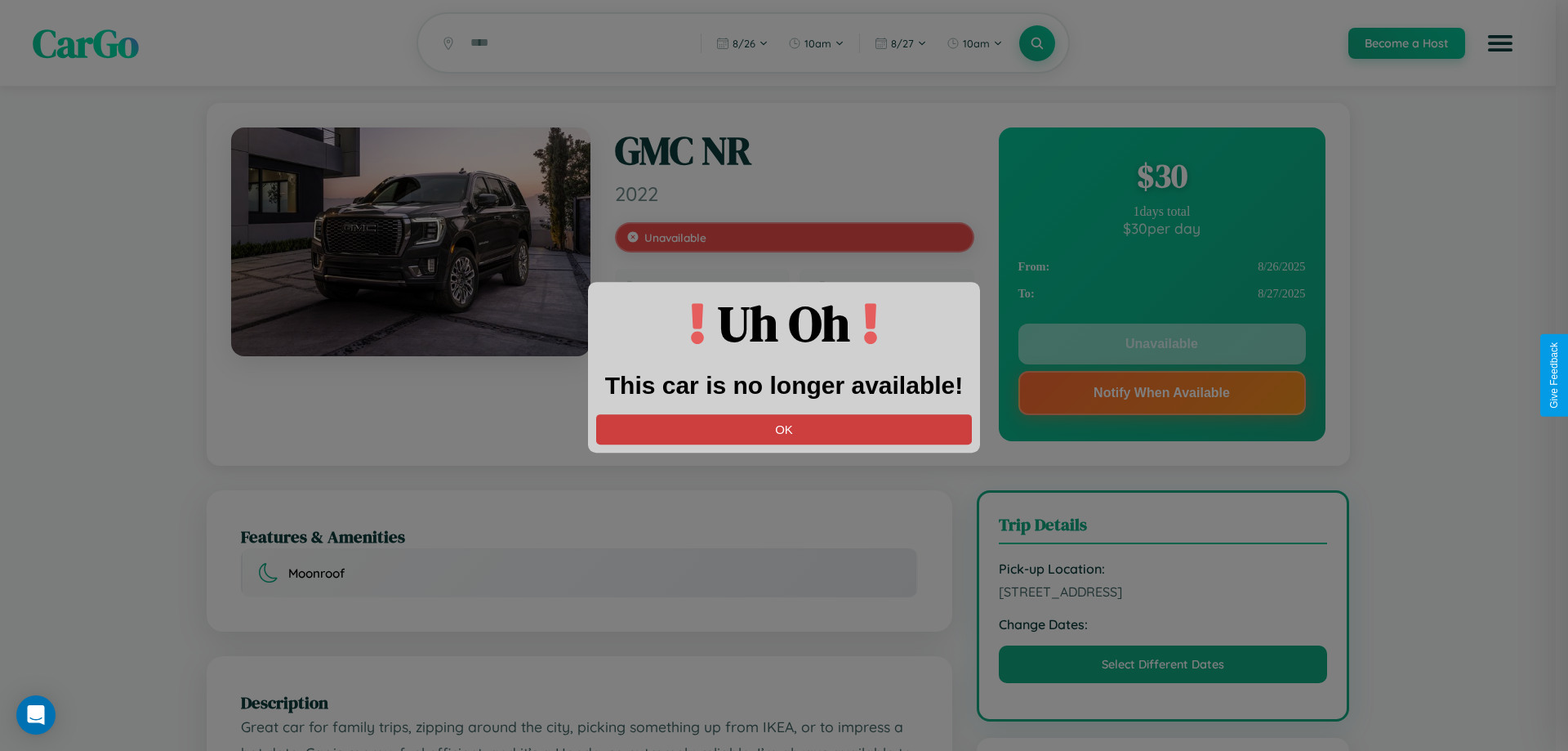
click at [784, 429] on button "OK" at bounding box center [784, 428] width 376 height 30
